Goal: Navigation & Orientation: Find specific page/section

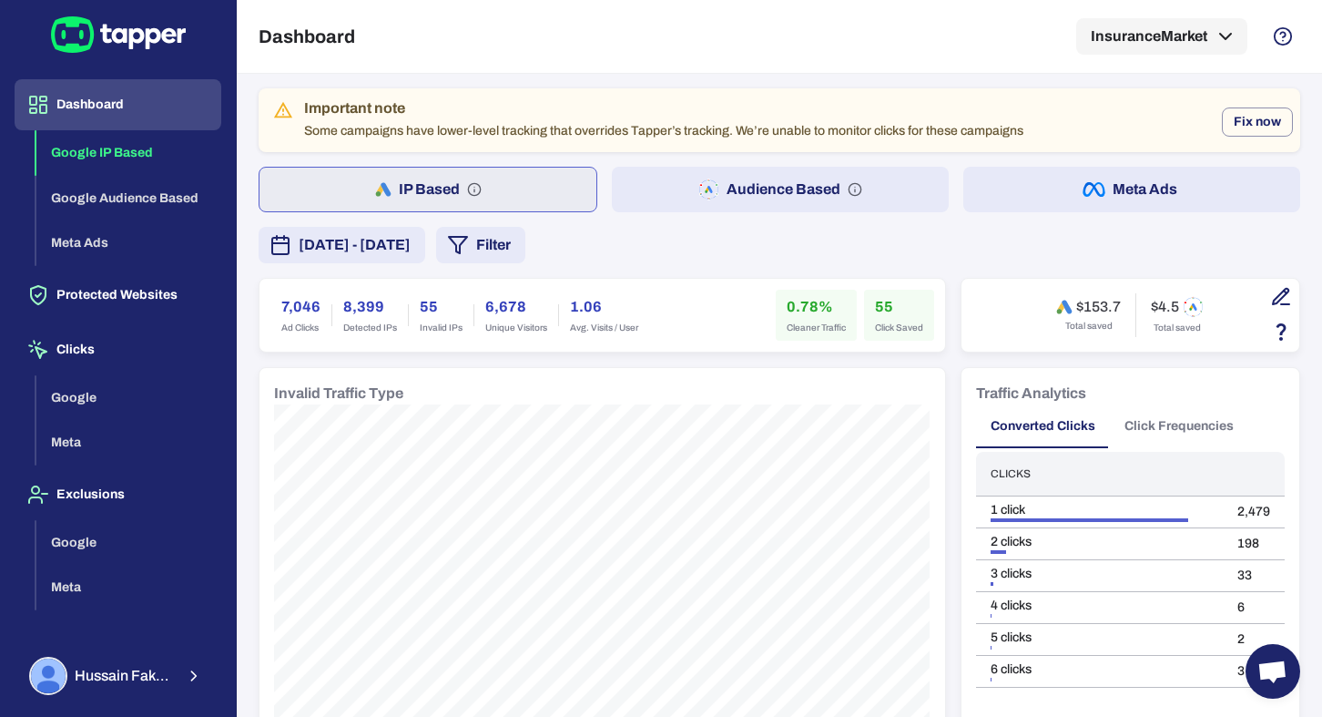
click at [779, 199] on button "Audience Based" at bounding box center [780, 190] width 337 height 46
click at [551, 181] on button "IP Based" at bounding box center [427, 190] width 337 height 46
click at [714, 196] on icon "button" at bounding box center [708, 189] width 21 height 22
click at [545, 195] on button "IP Based" at bounding box center [427, 190] width 337 height 46
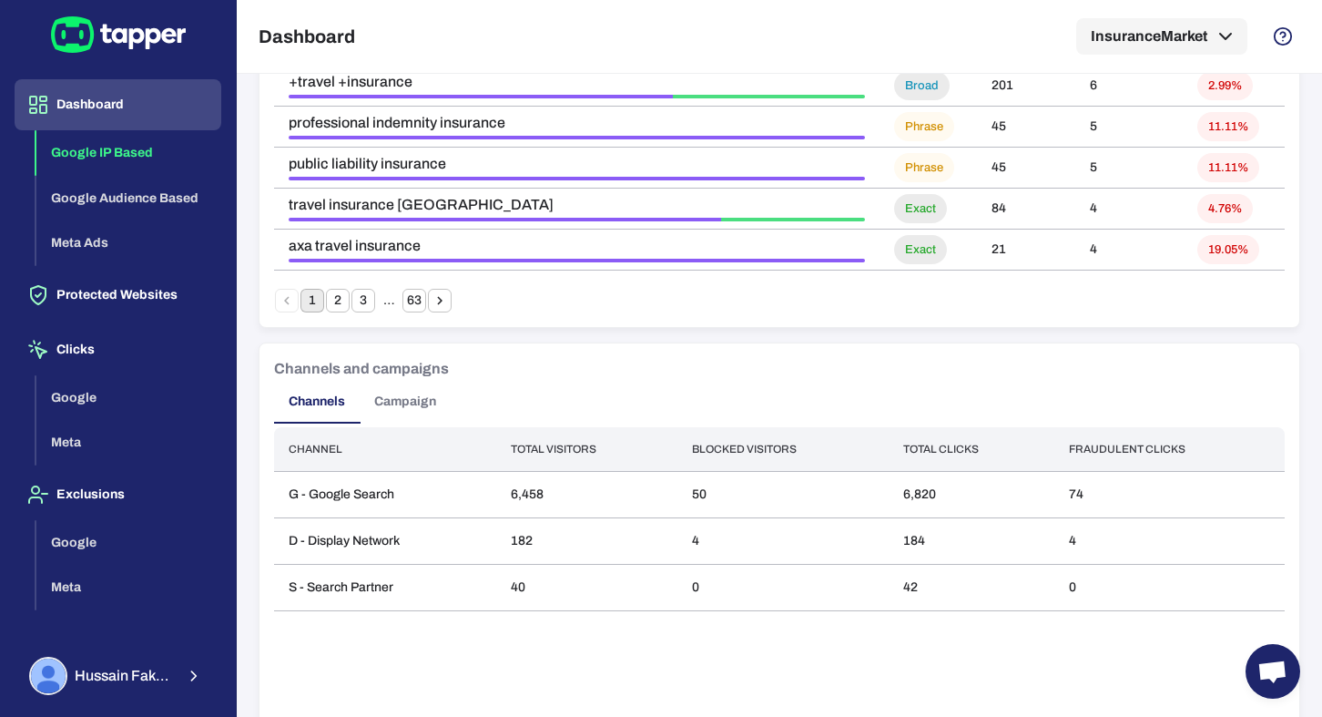
scroll to position [1438, 0]
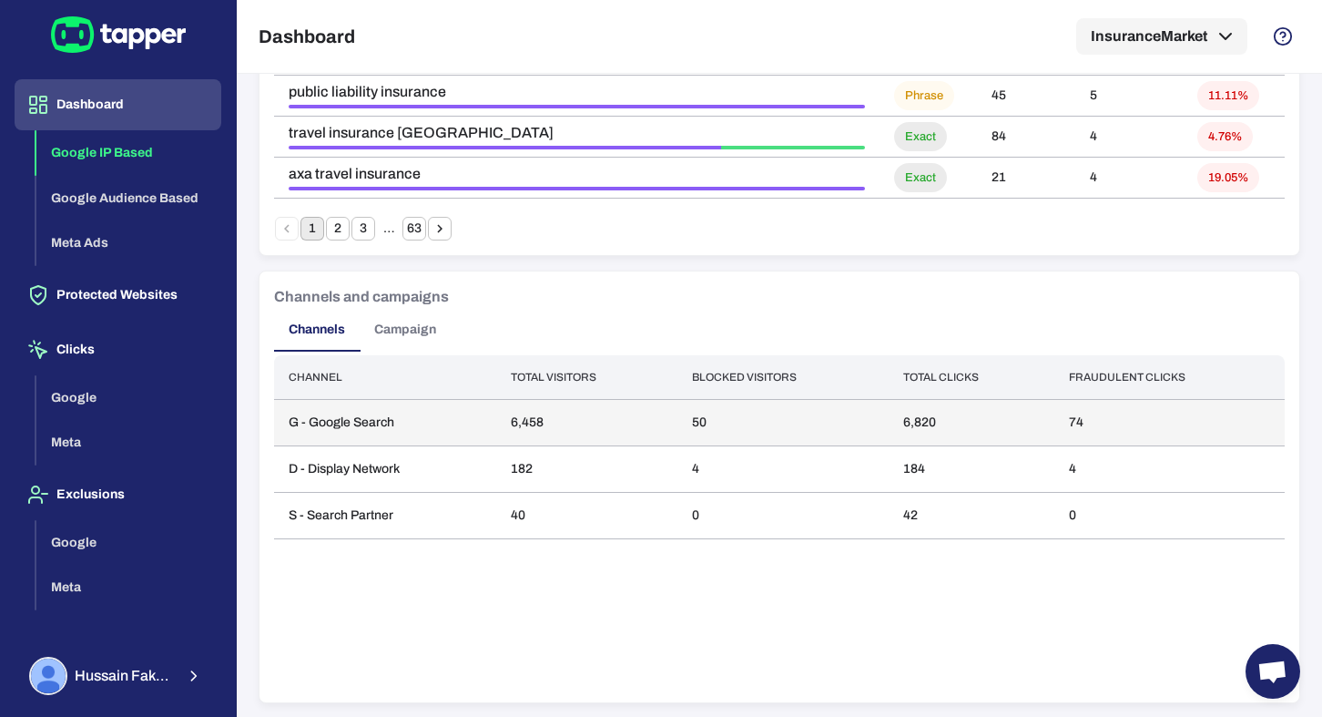
click at [483, 408] on td "G - Google Search" at bounding box center [385, 423] width 222 height 46
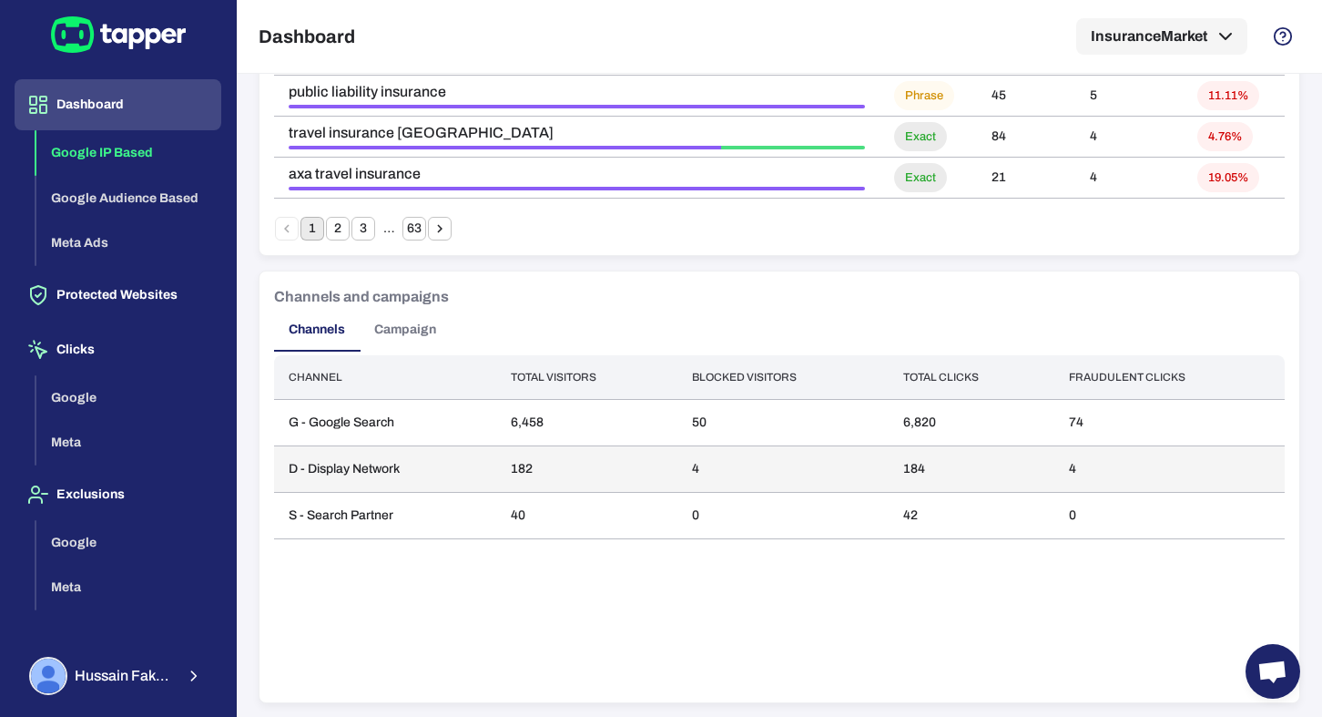
click at [522, 463] on td "182" at bounding box center [586, 469] width 181 height 46
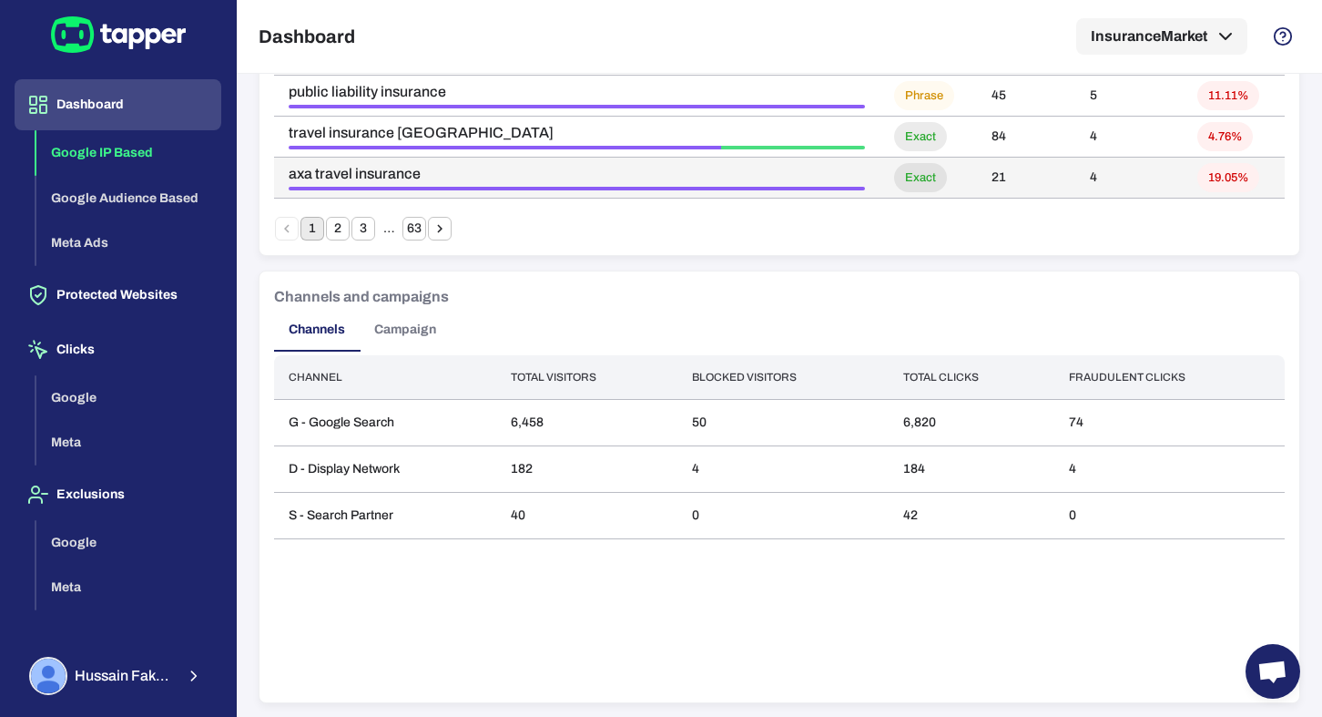
scroll to position [0, 0]
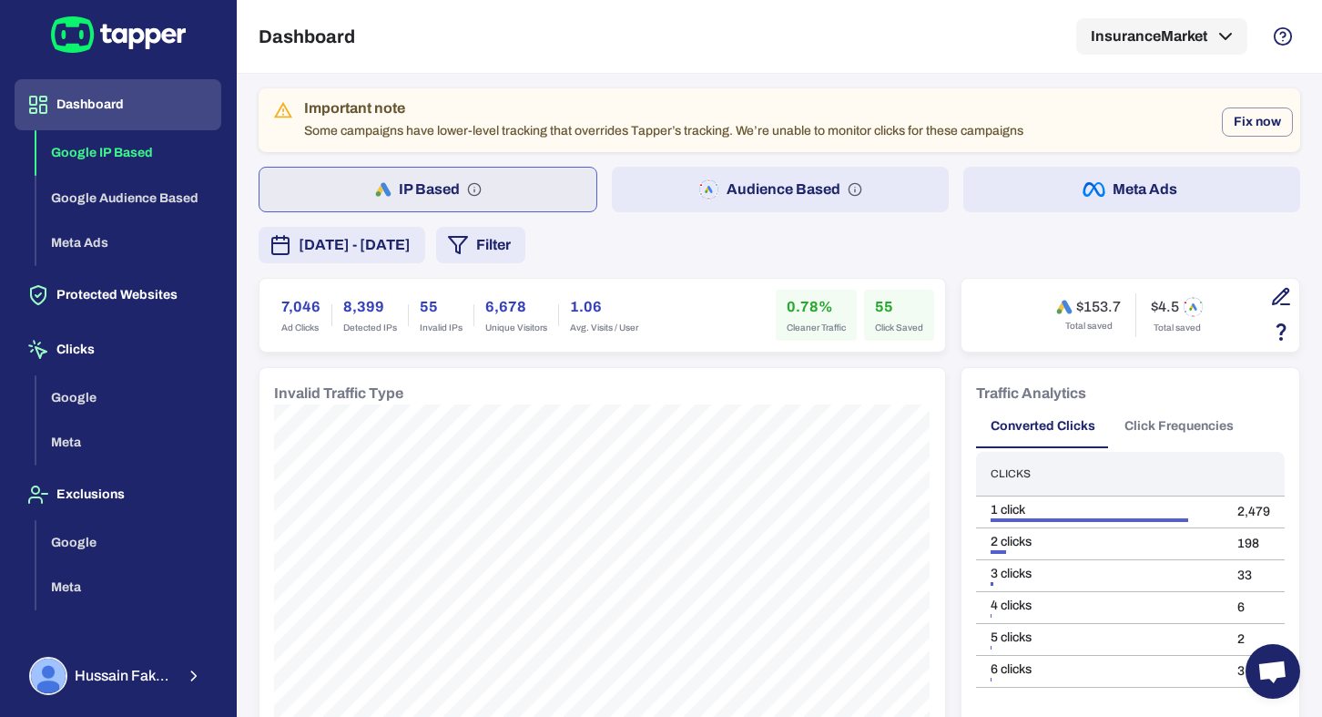
click at [793, 184] on button "Audience Based" at bounding box center [780, 190] width 337 height 46
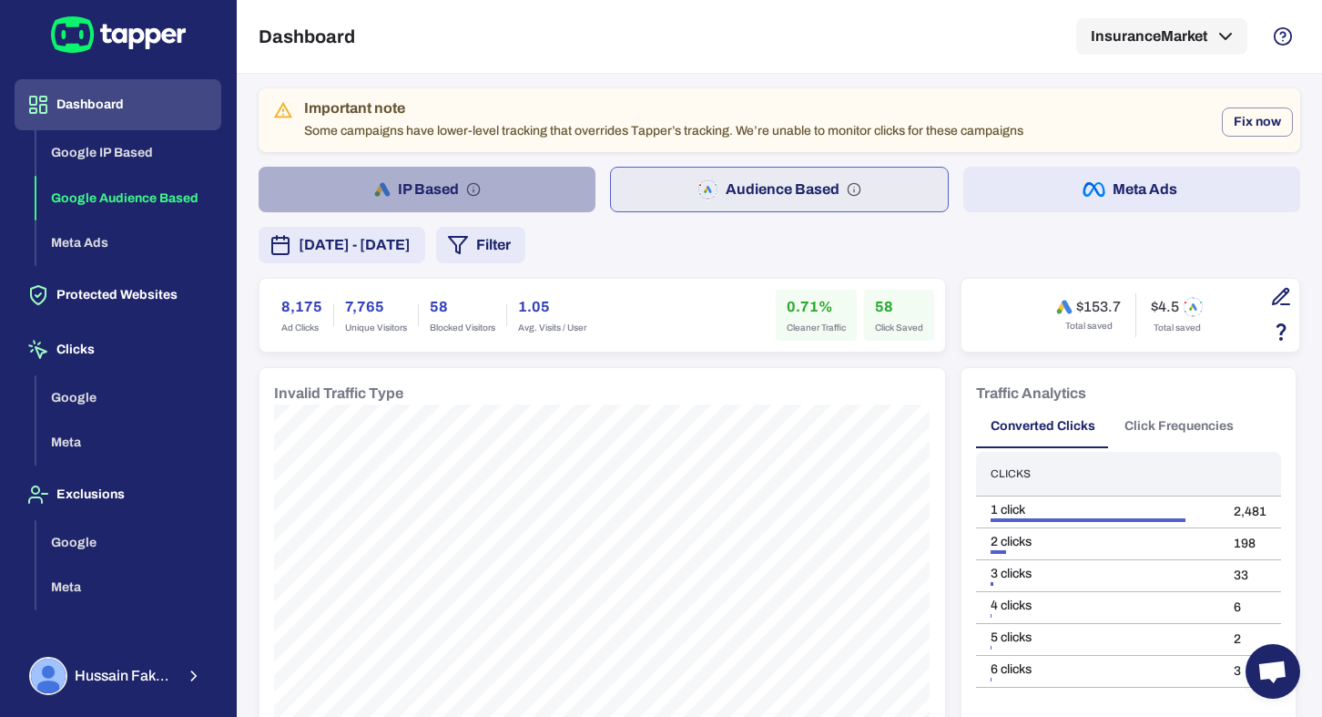
click at [531, 185] on button "IP Based" at bounding box center [427, 190] width 337 height 46
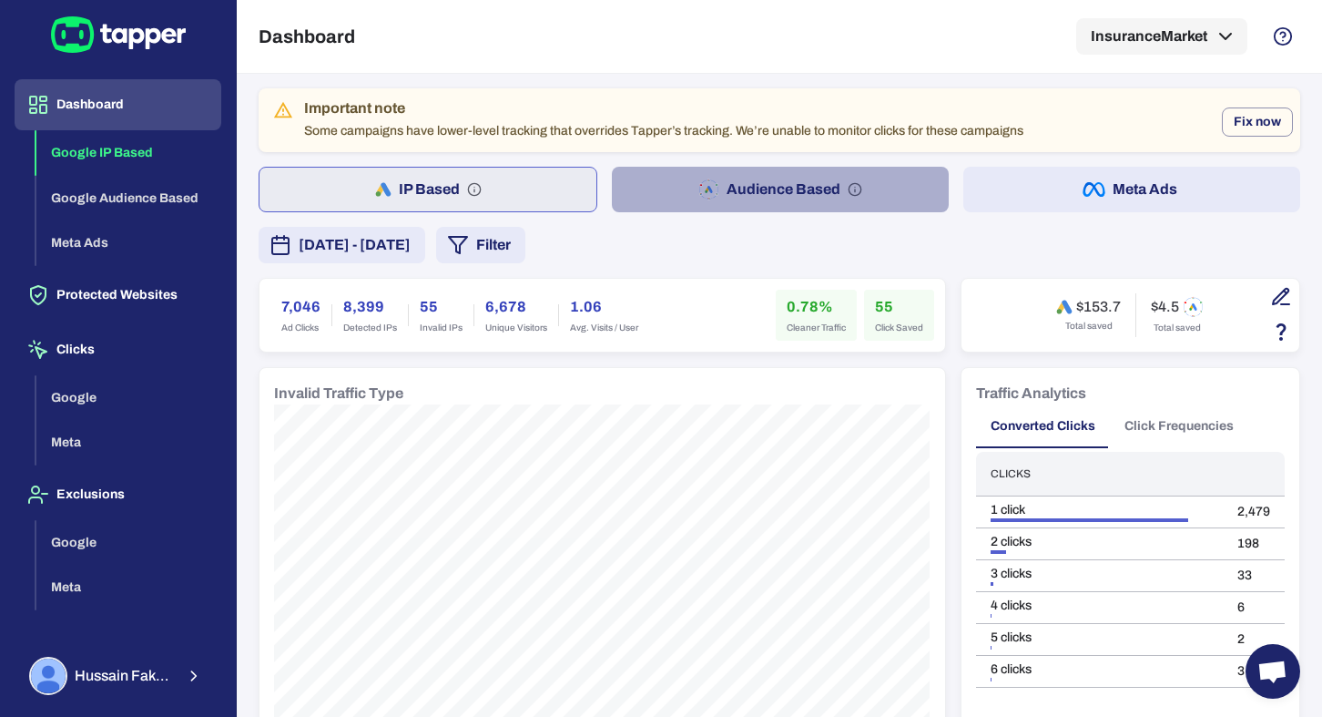
click at [727, 189] on button "Audience Based" at bounding box center [780, 190] width 337 height 46
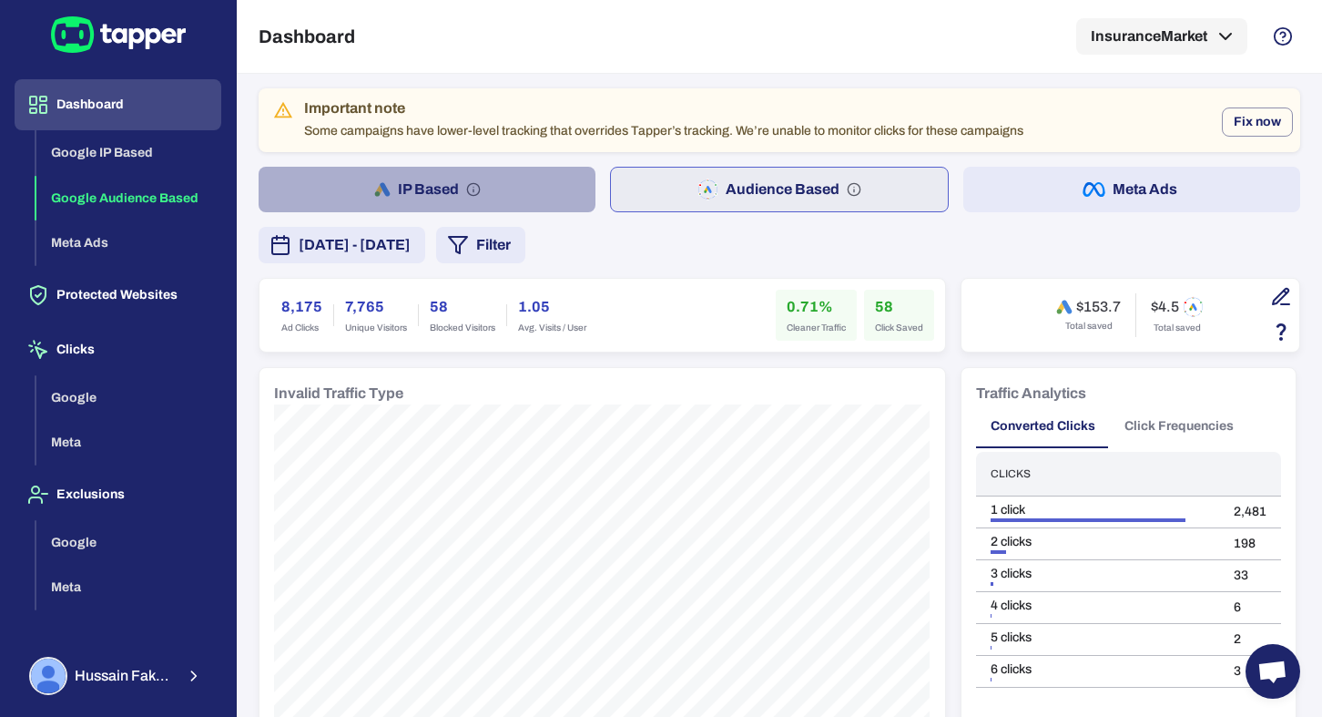
click at [514, 193] on button "IP Based" at bounding box center [427, 190] width 337 height 46
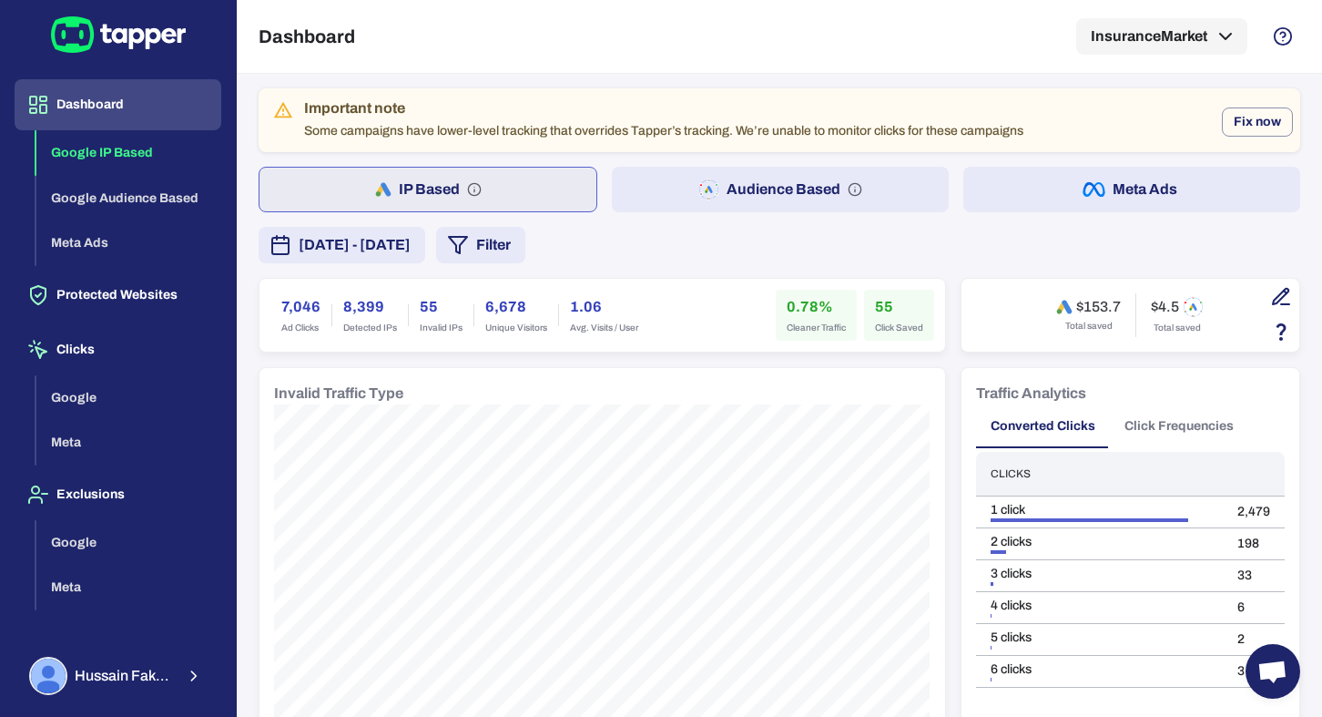
click at [699, 187] on icon "button" at bounding box center [708, 189] width 21 height 22
click at [524, 192] on button "IP Based" at bounding box center [427, 190] width 337 height 46
click at [737, 260] on div "[DATE] - [DATE] Filter" at bounding box center [780, 245] width 1042 height 36
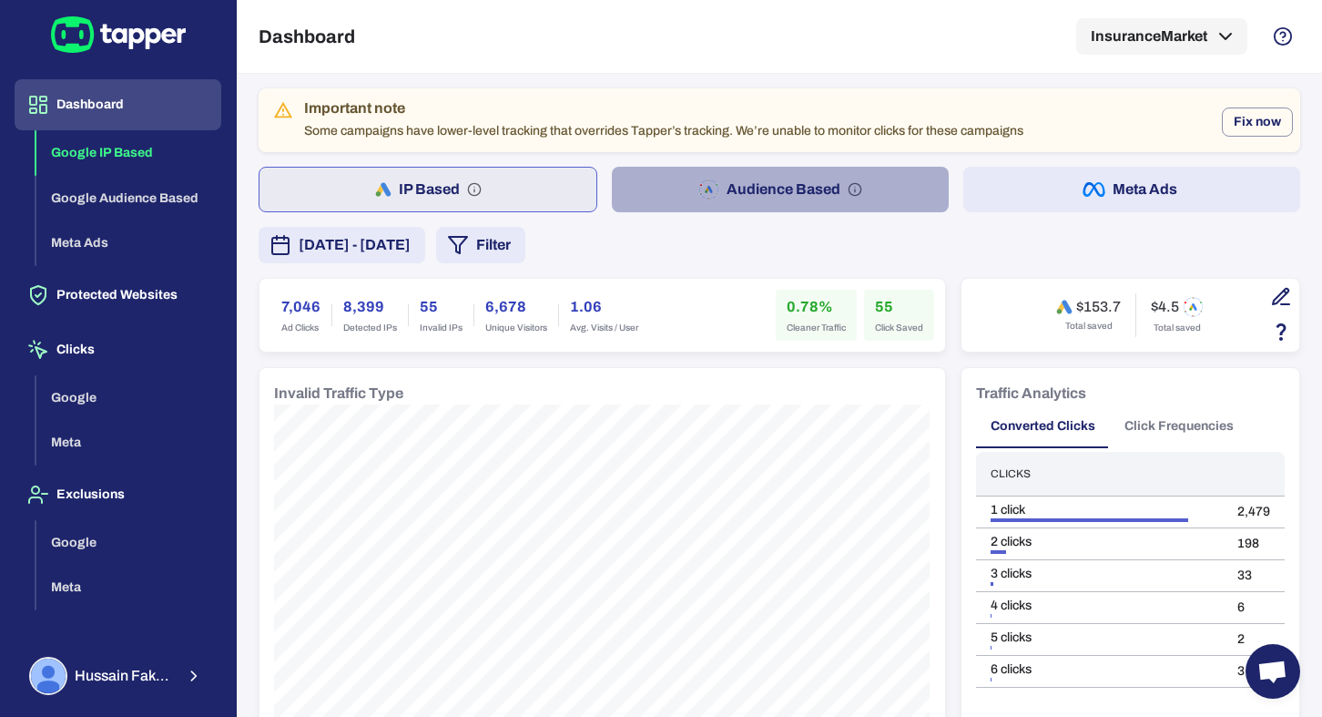
click at [664, 185] on button "Audience Based" at bounding box center [780, 190] width 337 height 46
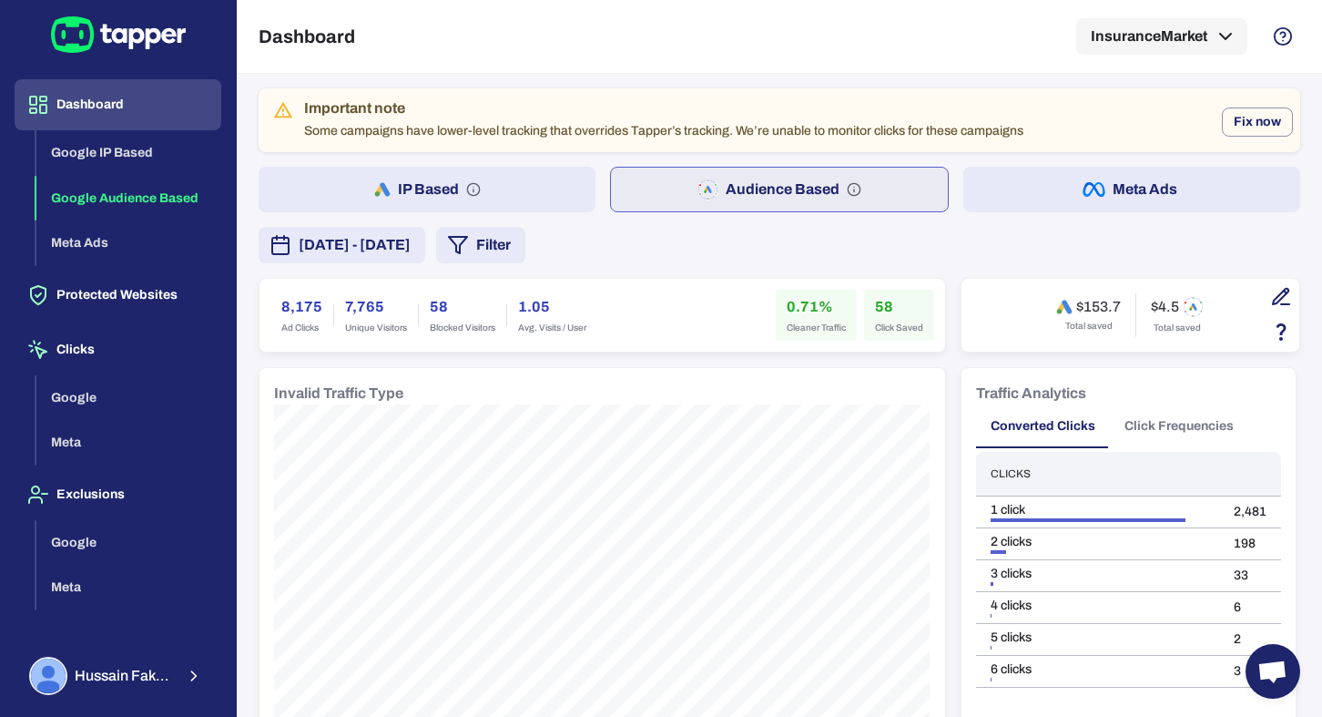
click at [473, 188] on icon "IP based: Search, Display, and Shopping." at bounding box center [473, 189] width 15 height 15
click at [678, 190] on button "Audience Based" at bounding box center [780, 190] width 337 height 46
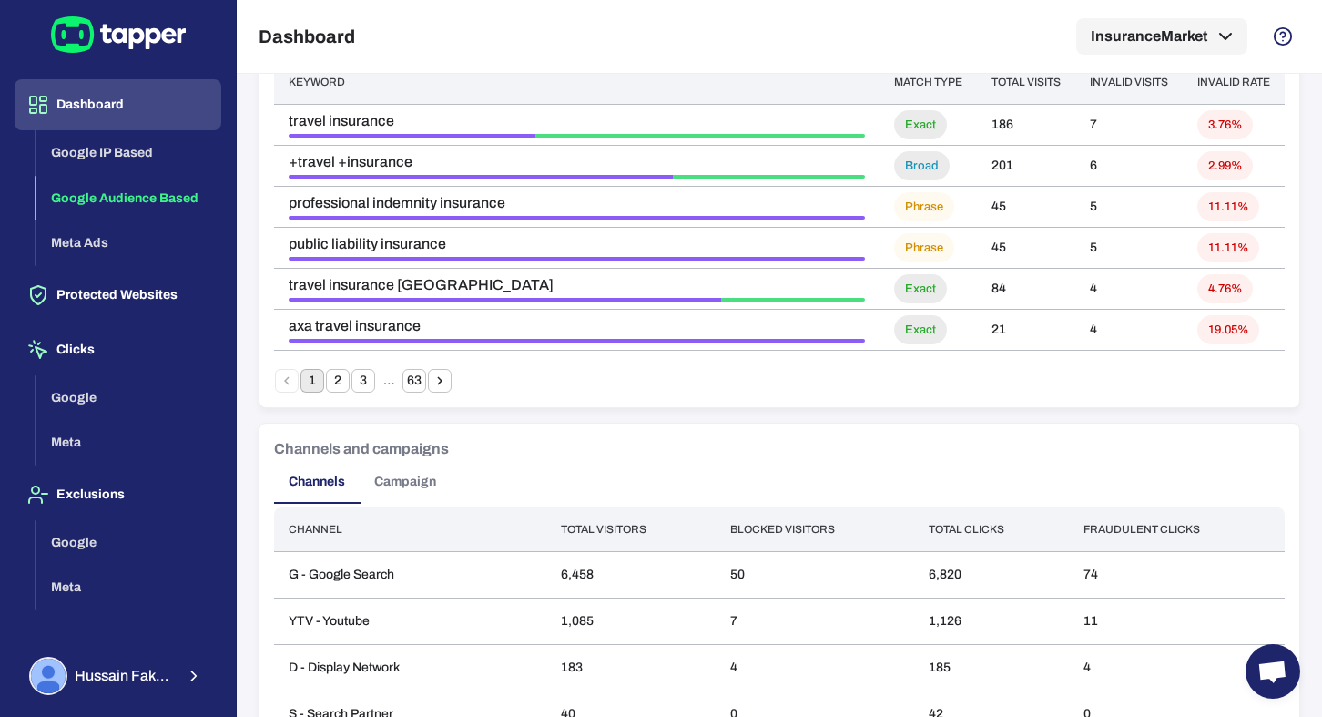
scroll to position [1438, 0]
